Goal: Transaction & Acquisition: Purchase product/service

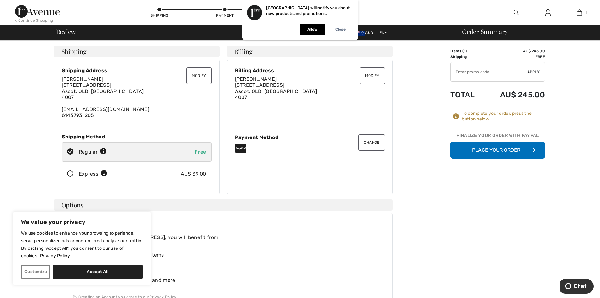
click at [481, 150] on button "Place Your Order" at bounding box center [497, 149] width 94 height 17
